Goal: Information Seeking & Learning: Understand process/instructions

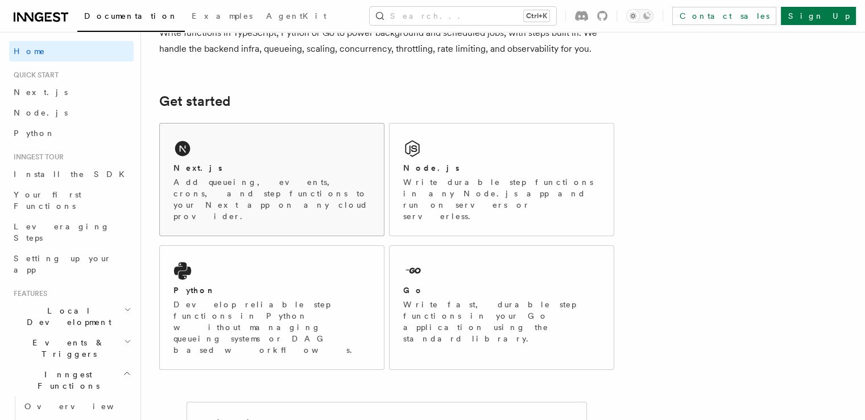
scroll to position [114, 0]
click at [257, 164] on div "Next.js" at bounding box center [272, 168] width 197 height 12
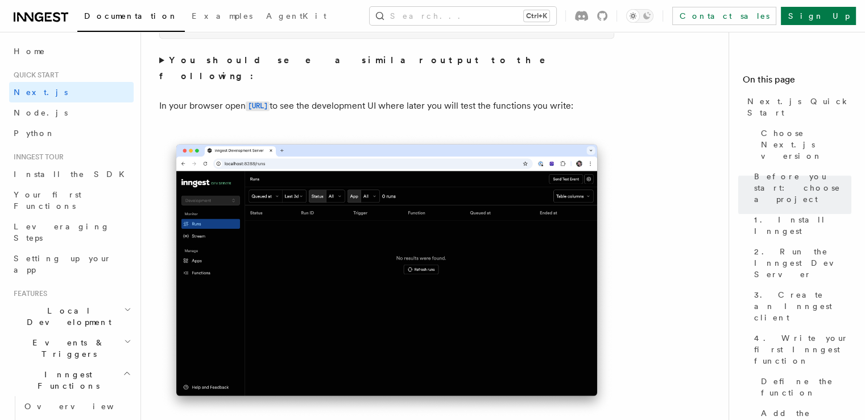
scroll to position [910, 0]
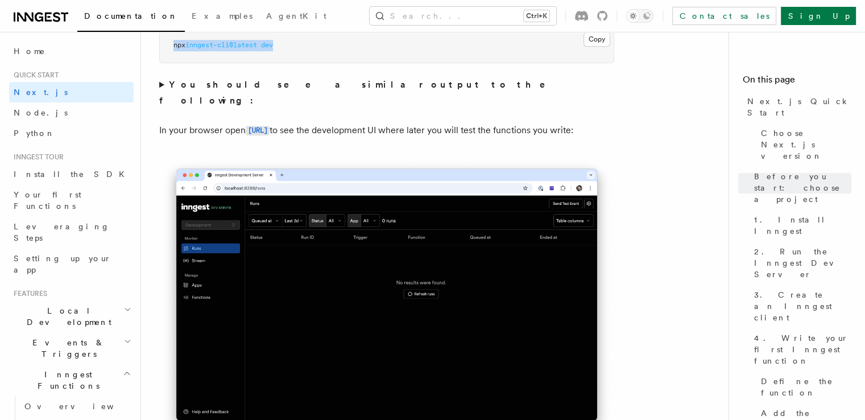
drag, startPoint x: 290, startPoint y: 51, endPoint x: 160, endPoint y: 48, distance: 129.7
click at [160, 48] on pre "npx inngest-cli@latest dev" at bounding box center [387, 45] width 454 height 34
copy span "npx inngest-cli@latest dev"
click at [350, 46] on pre "npx inngest-cli@latest dev" at bounding box center [387, 45] width 454 height 34
click at [606, 44] on button "Copy Copied" at bounding box center [597, 39] width 27 height 15
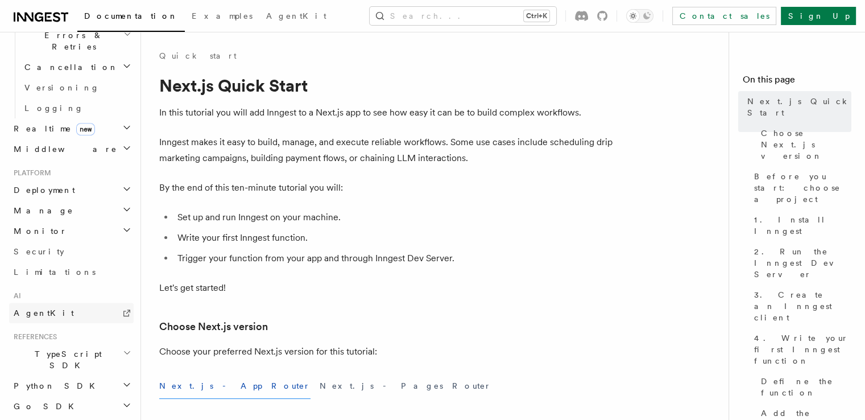
click at [36, 308] on span "AgentKit" at bounding box center [44, 312] width 60 height 9
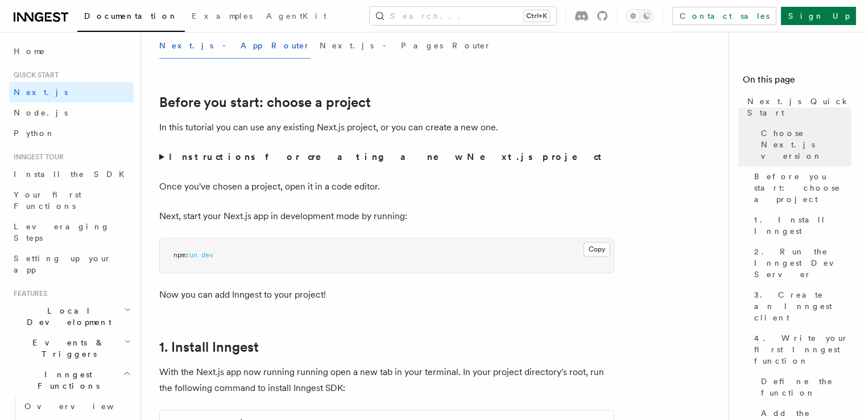
scroll to position [57, 0]
